Goal: Find specific page/section: Find specific page/section

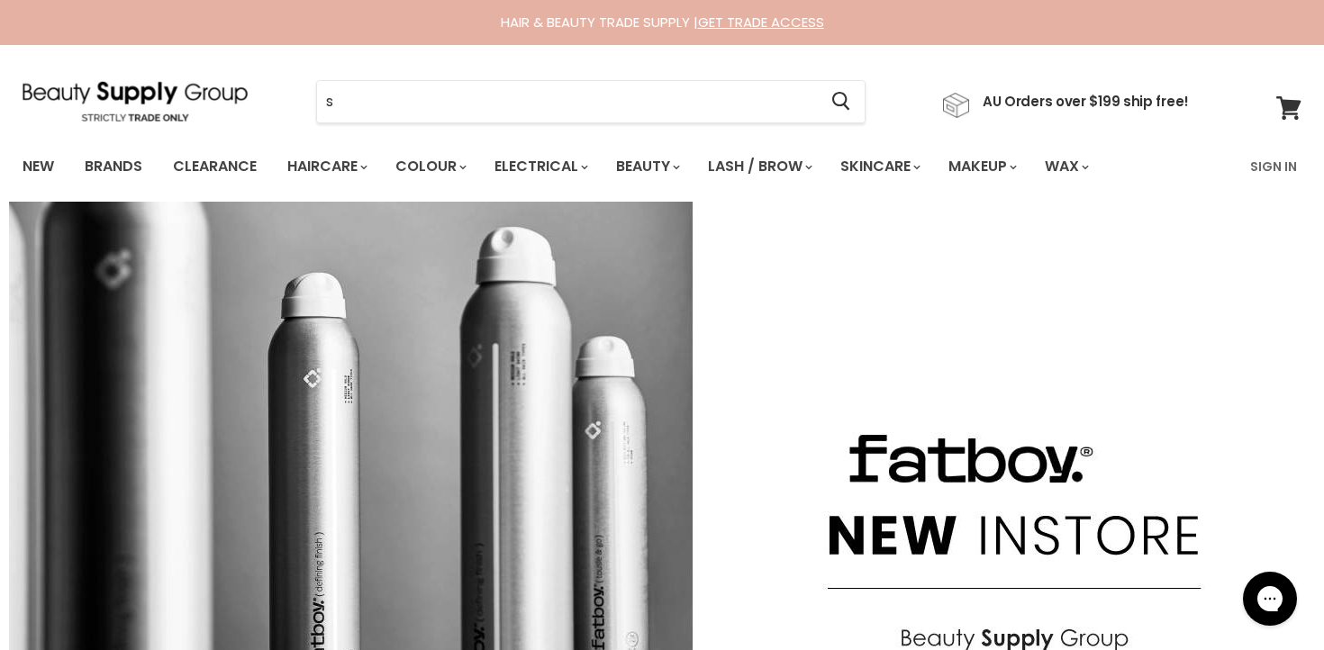
type input "sh"
click at [544, 98] on input "Search" at bounding box center [567, 101] width 500 height 41
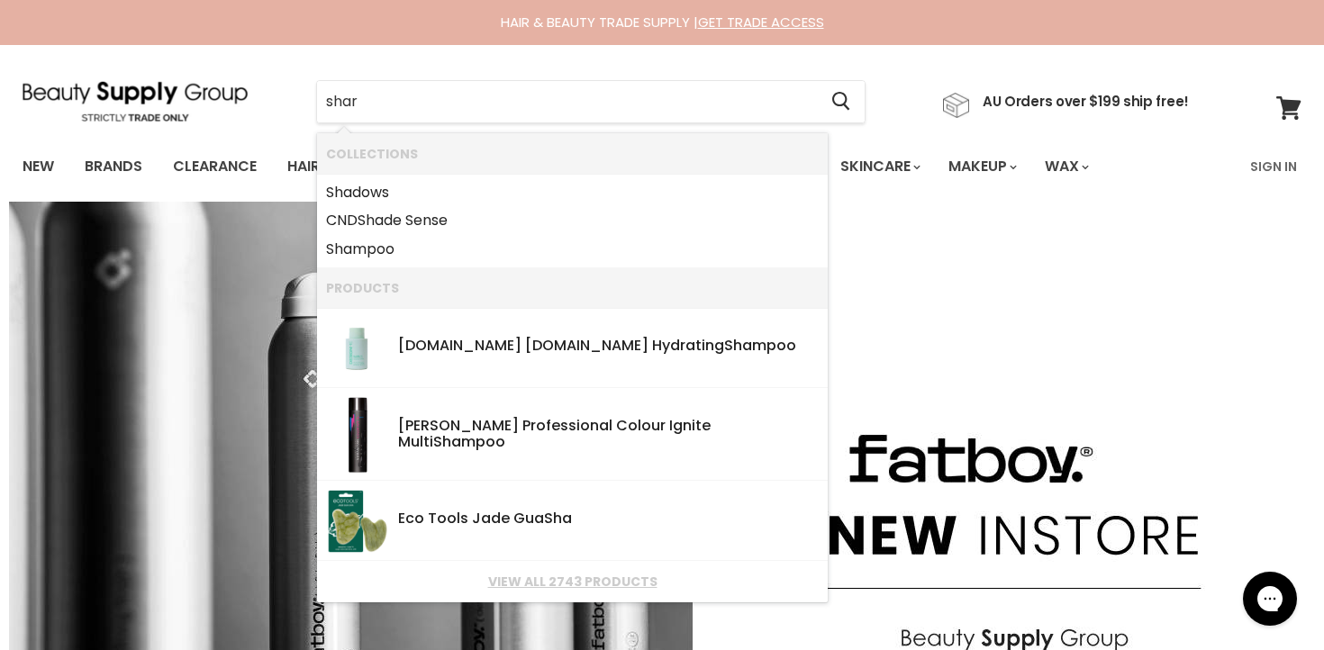
type input "shark"
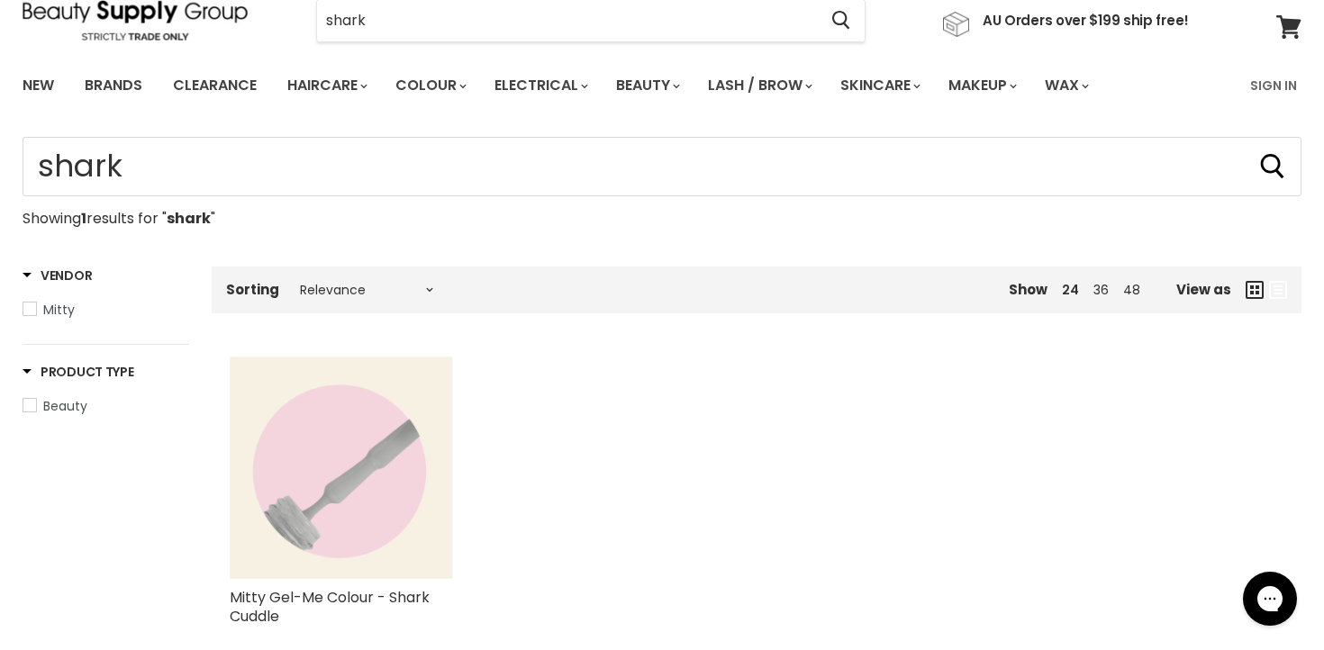
scroll to position [82, 0]
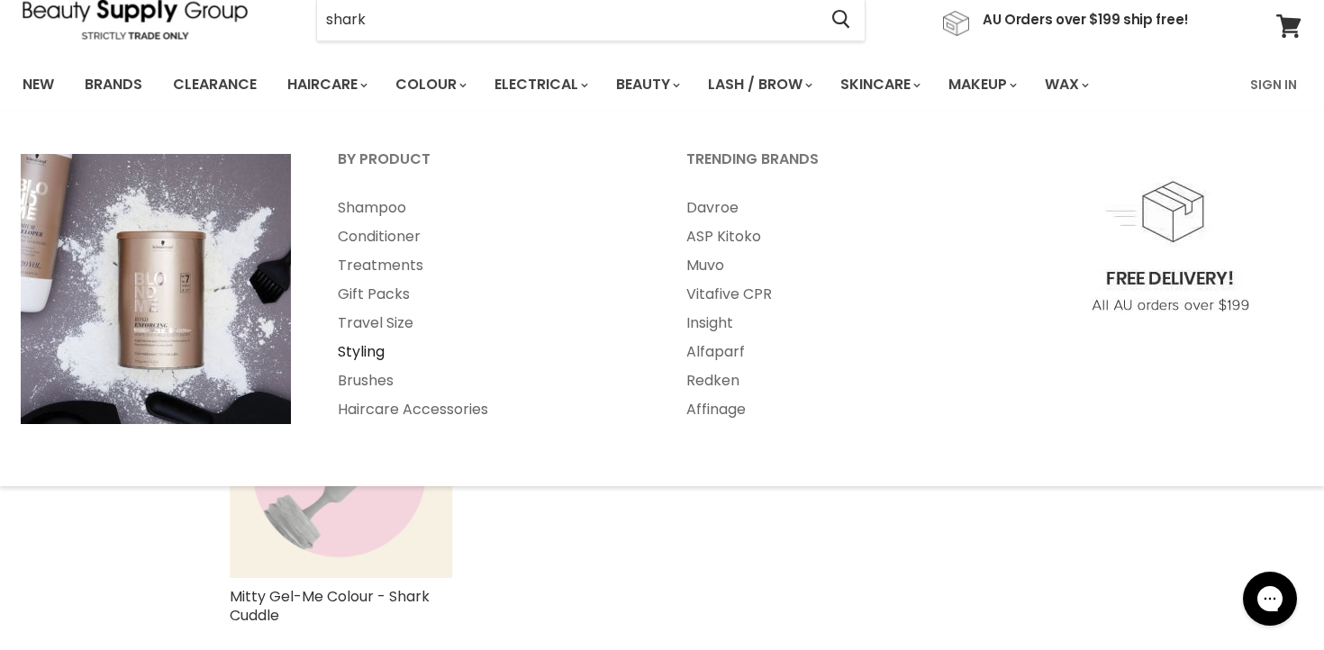
click at [369, 349] on link "Styling" at bounding box center [487, 352] width 345 height 29
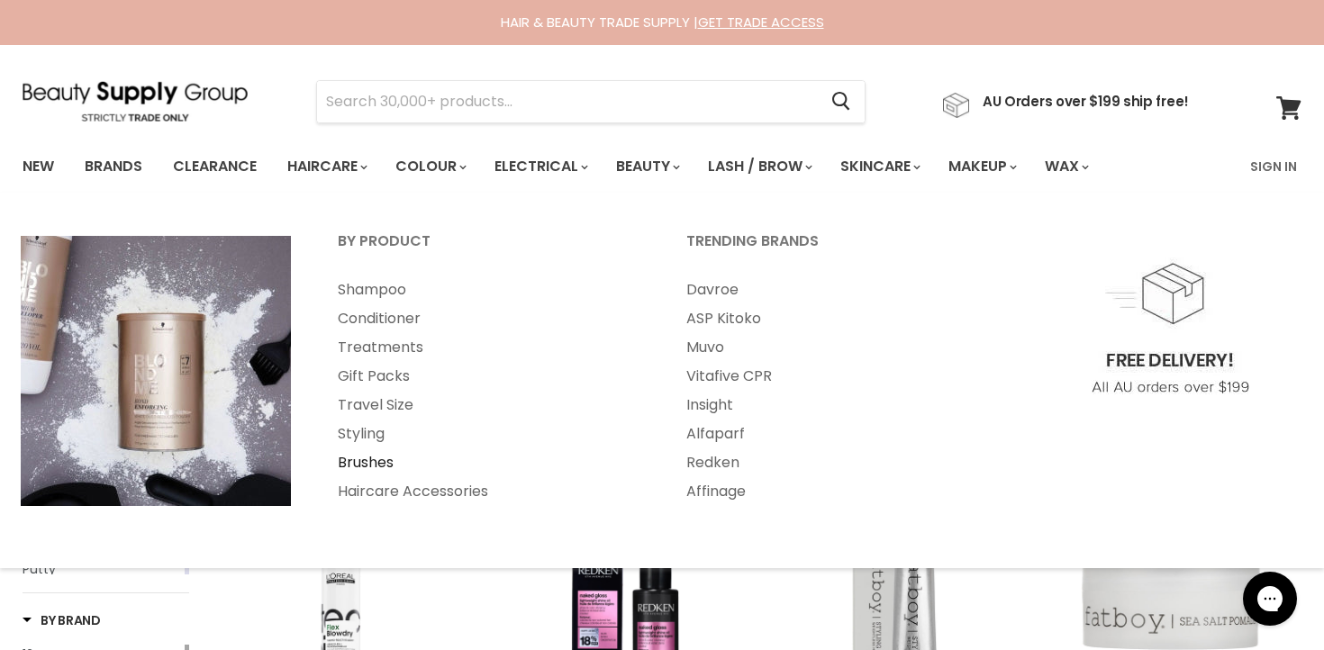
click at [384, 456] on link "Brushes" at bounding box center [487, 463] width 345 height 29
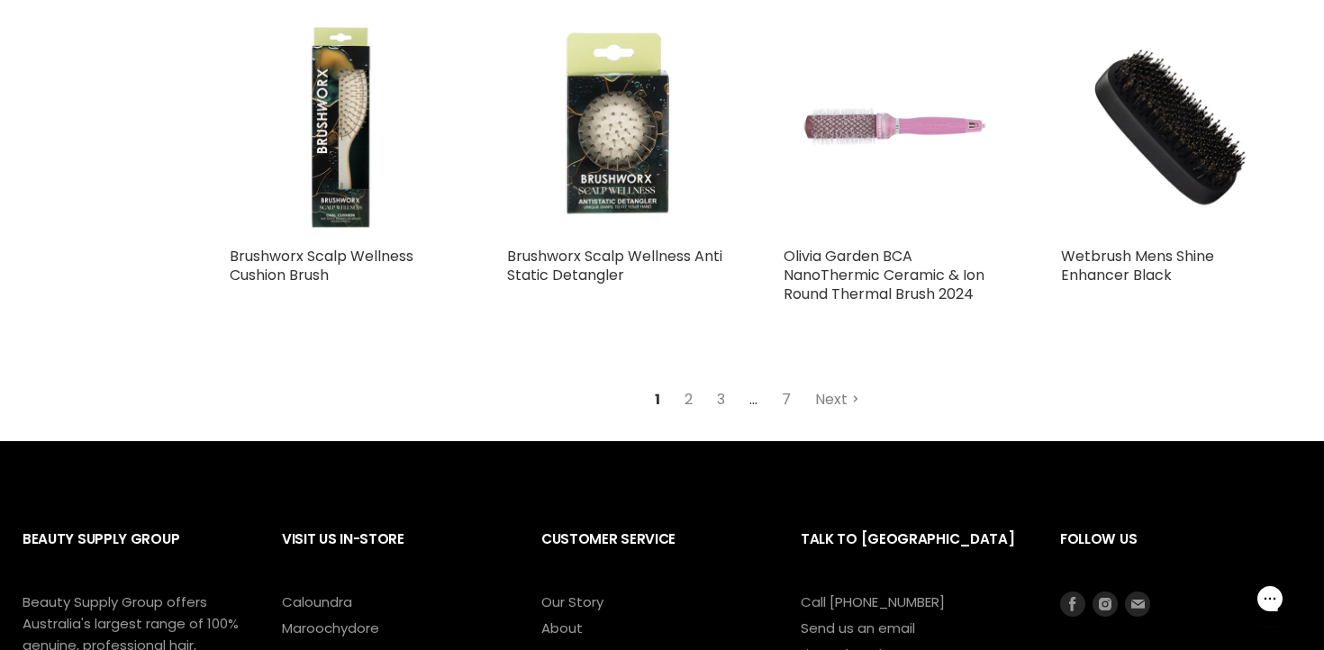
scroll to position [3222, 0]
